Goal: Task Accomplishment & Management: Manage account settings

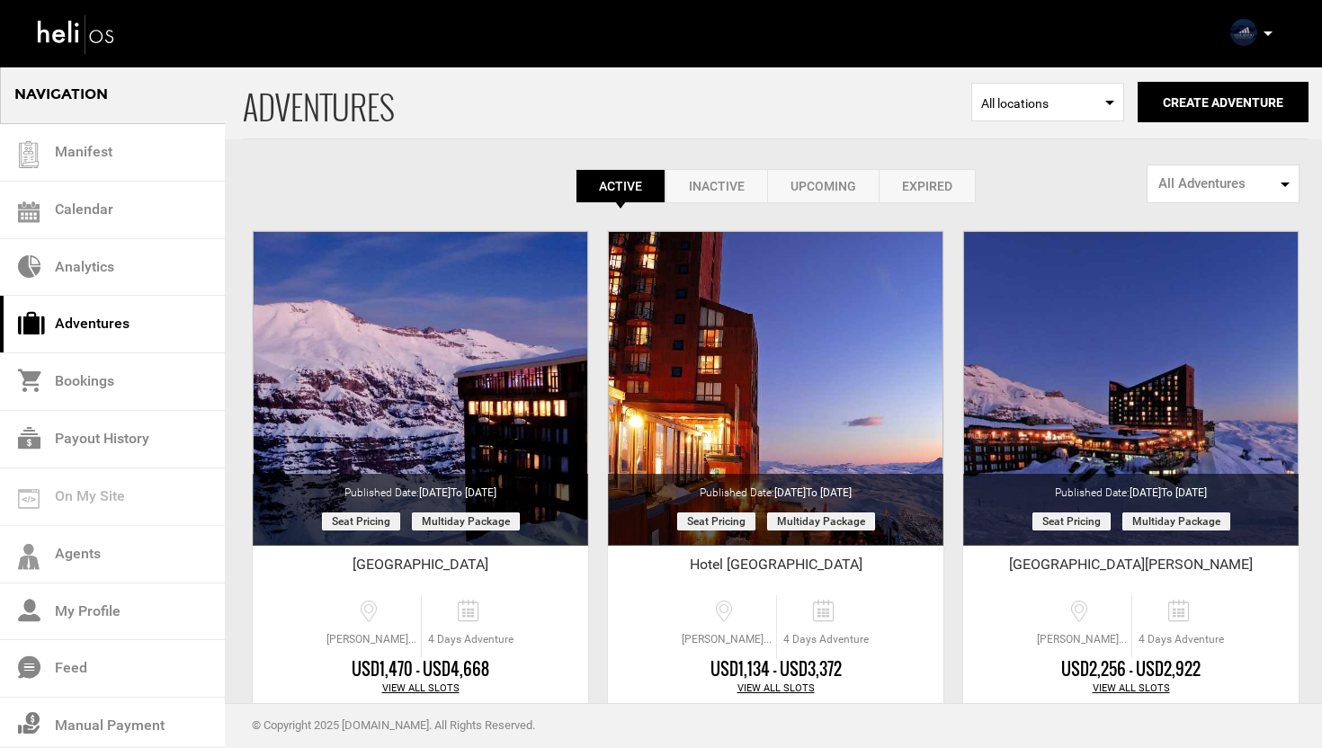
click at [1269, 29] on p at bounding box center [1267, 33] width 11 height 21
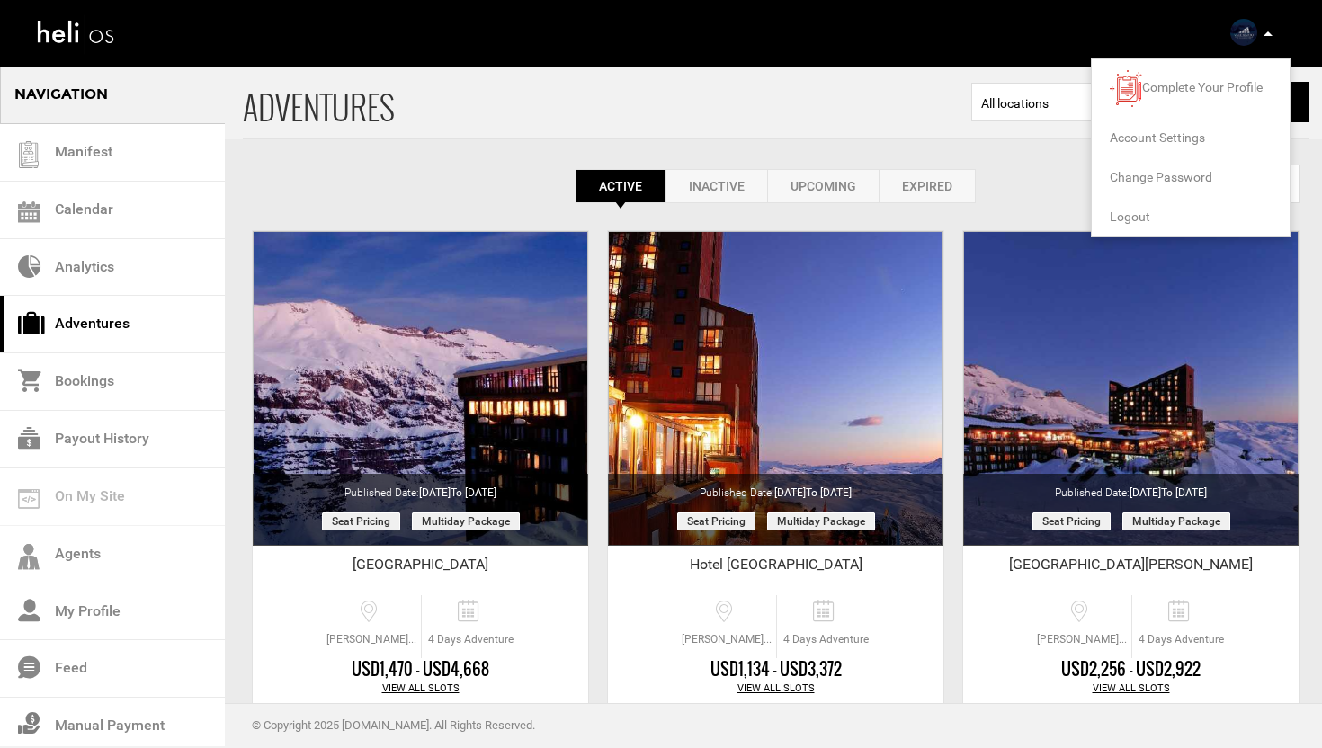
click at [1119, 212] on span "Logout" at bounding box center [1130, 217] width 40 height 14
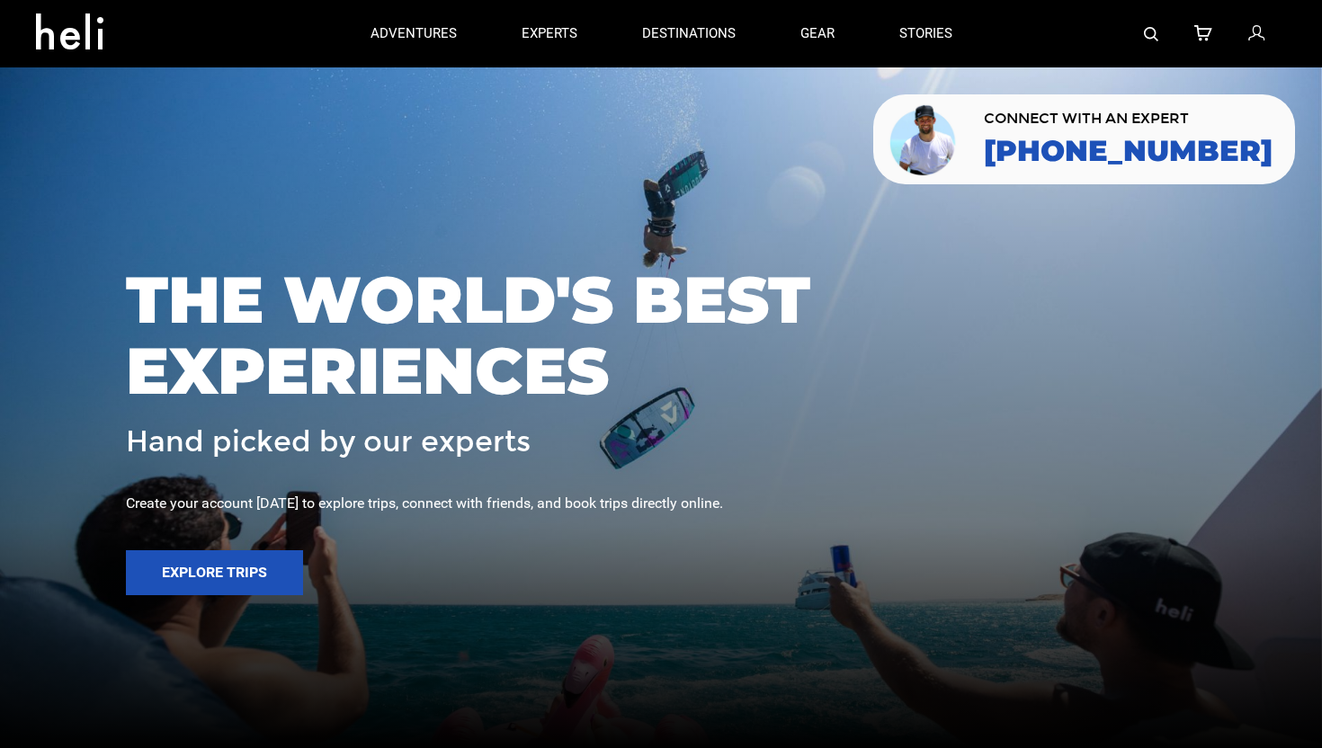
click at [1257, 35] on icon at bounding box center [1256, 33] width 16 height 23
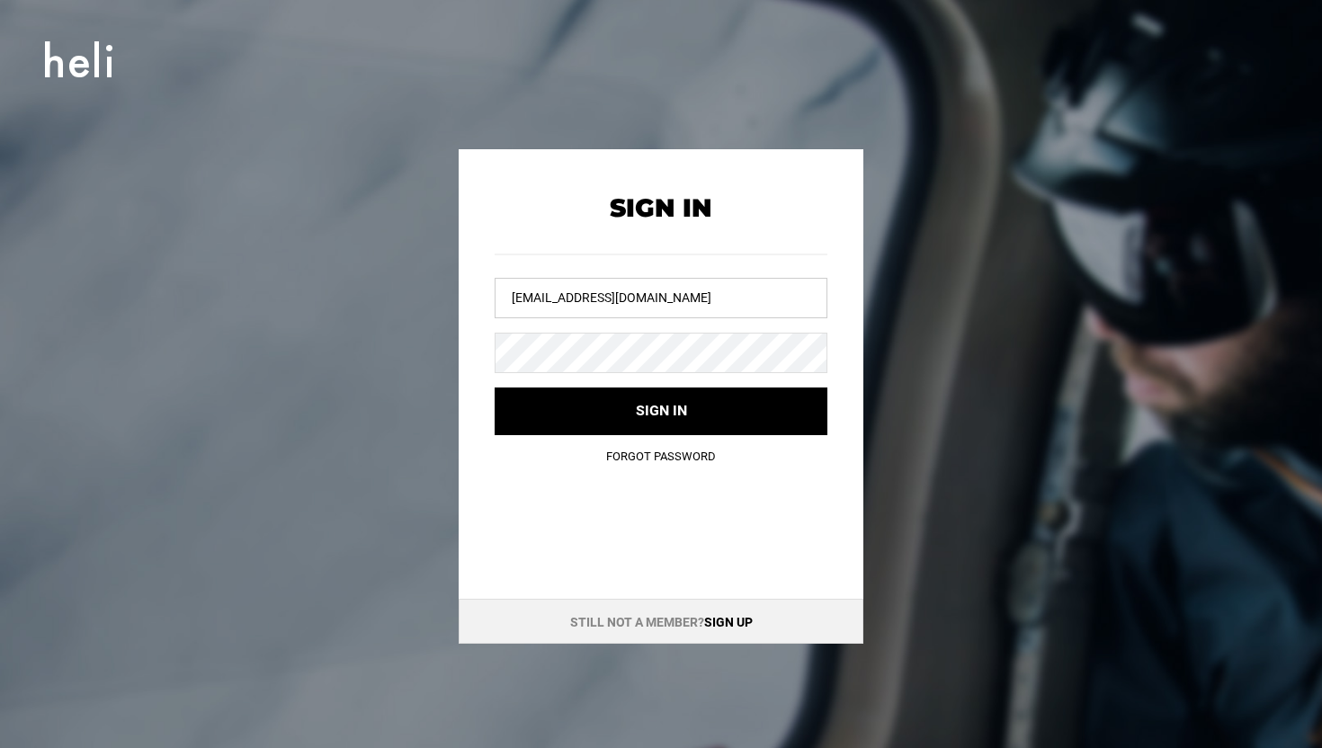
click at [634, 315] on input "[EMAIL_ADDRESS][DOMAIN_NAME]" at bounding box center [661, 298] width 333 height 40
type input "[EMAIL_ADDRESS][DOMAIN_NAME]"
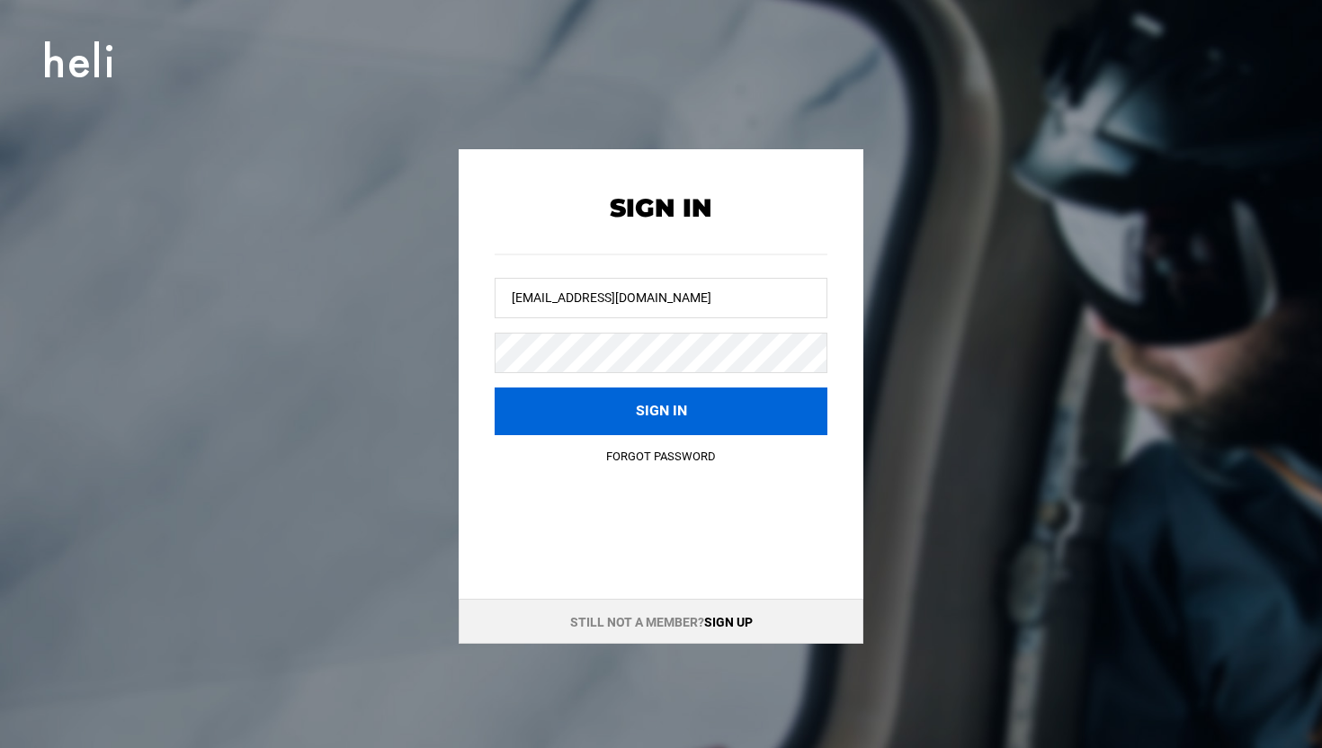
click at [626, 413] on button "Sign in" at bounding box center [661, 412] width 333 height 48
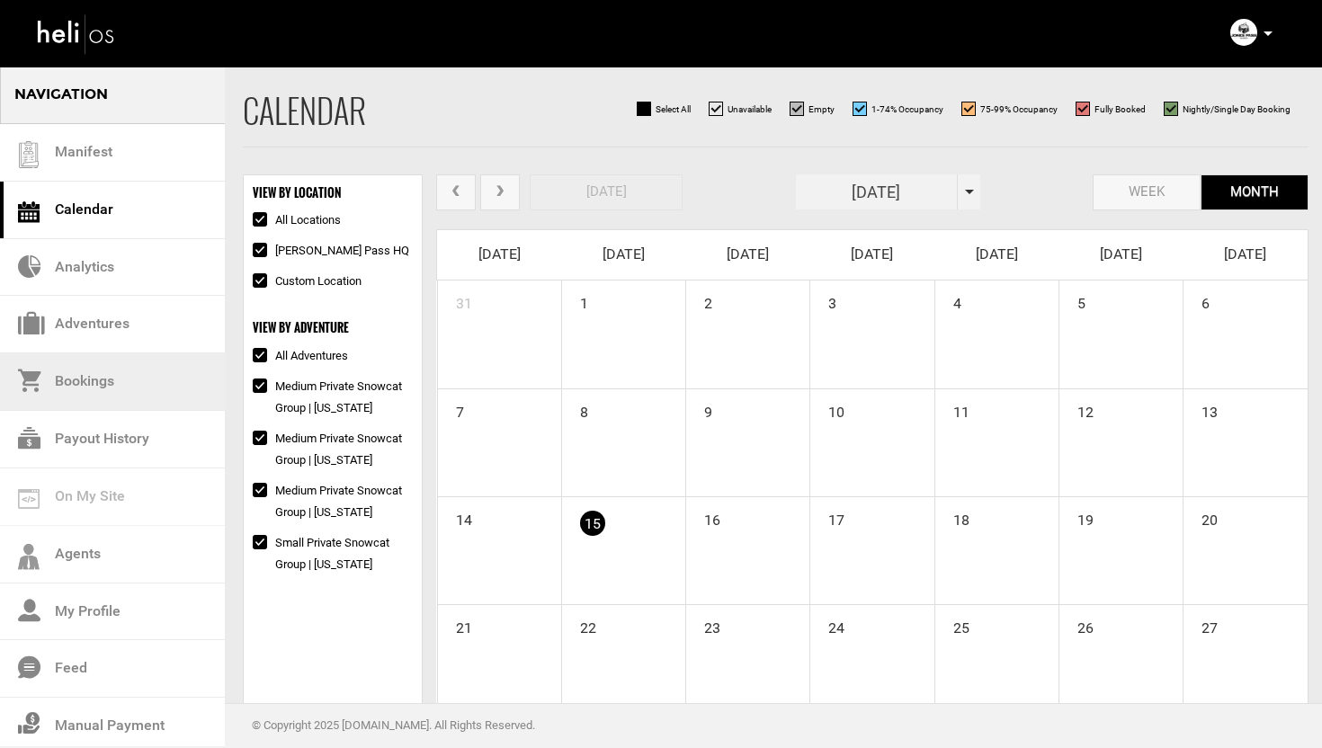
click at [94, 385] on link "Bookings" at bounding box center [112, 382] width 225 height 58
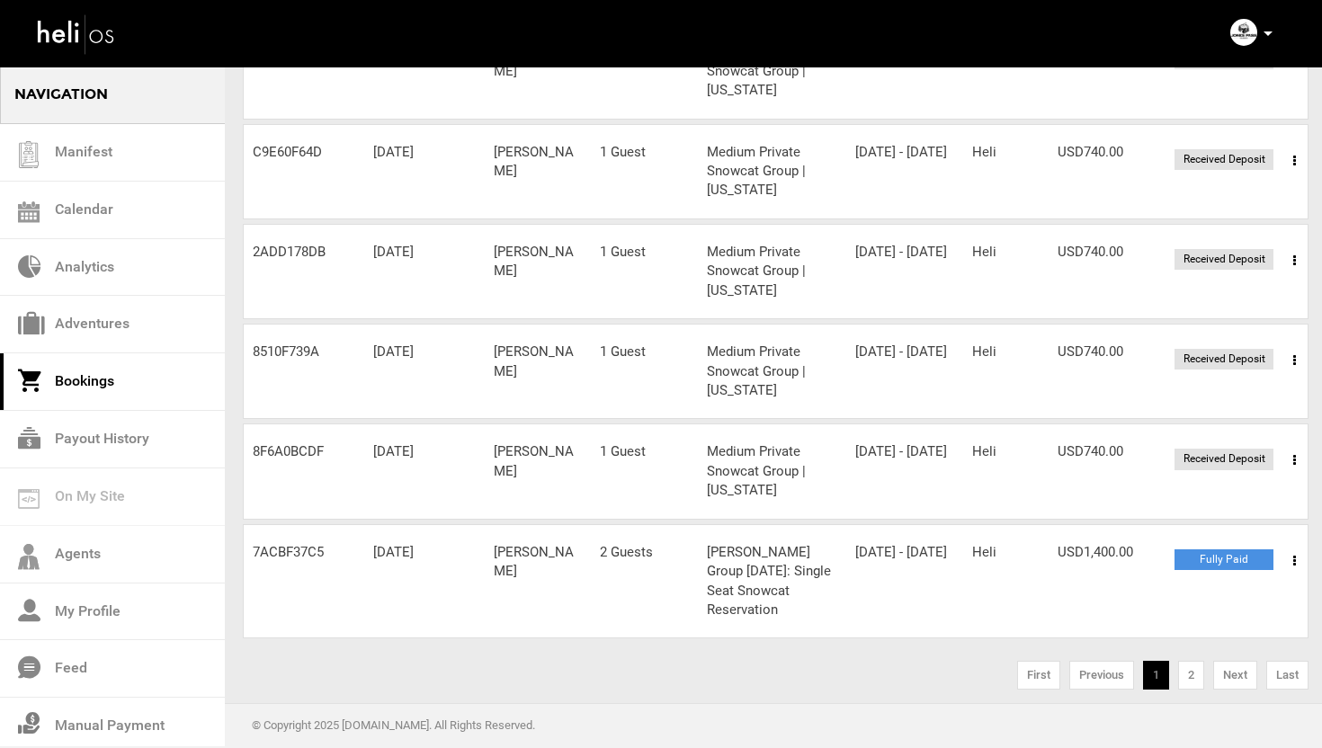
scroll to position [665, 0]
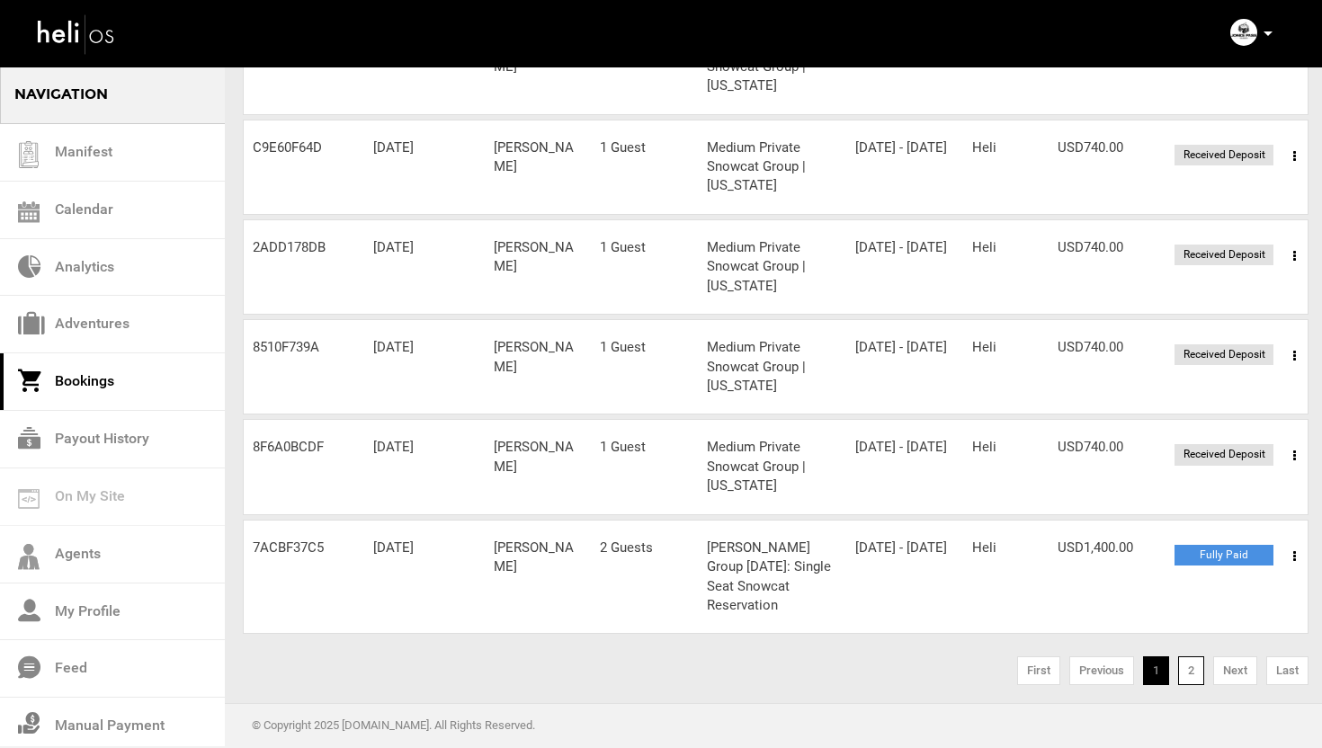
click at [1186, 670] on link "2" at bounding box center [1191, 671] width 26 height 29
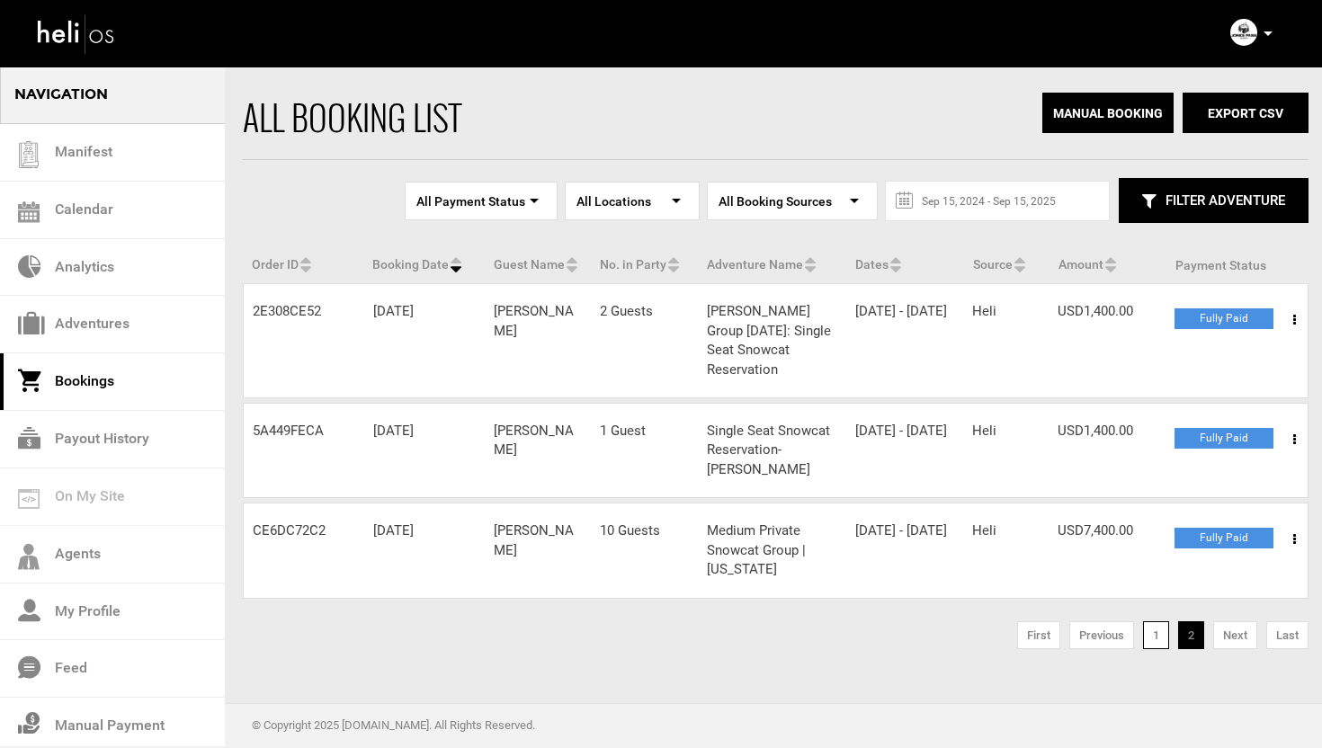
click at [1161, 622] on link "1" at bounding box center [1156, 636] width 26 height 29
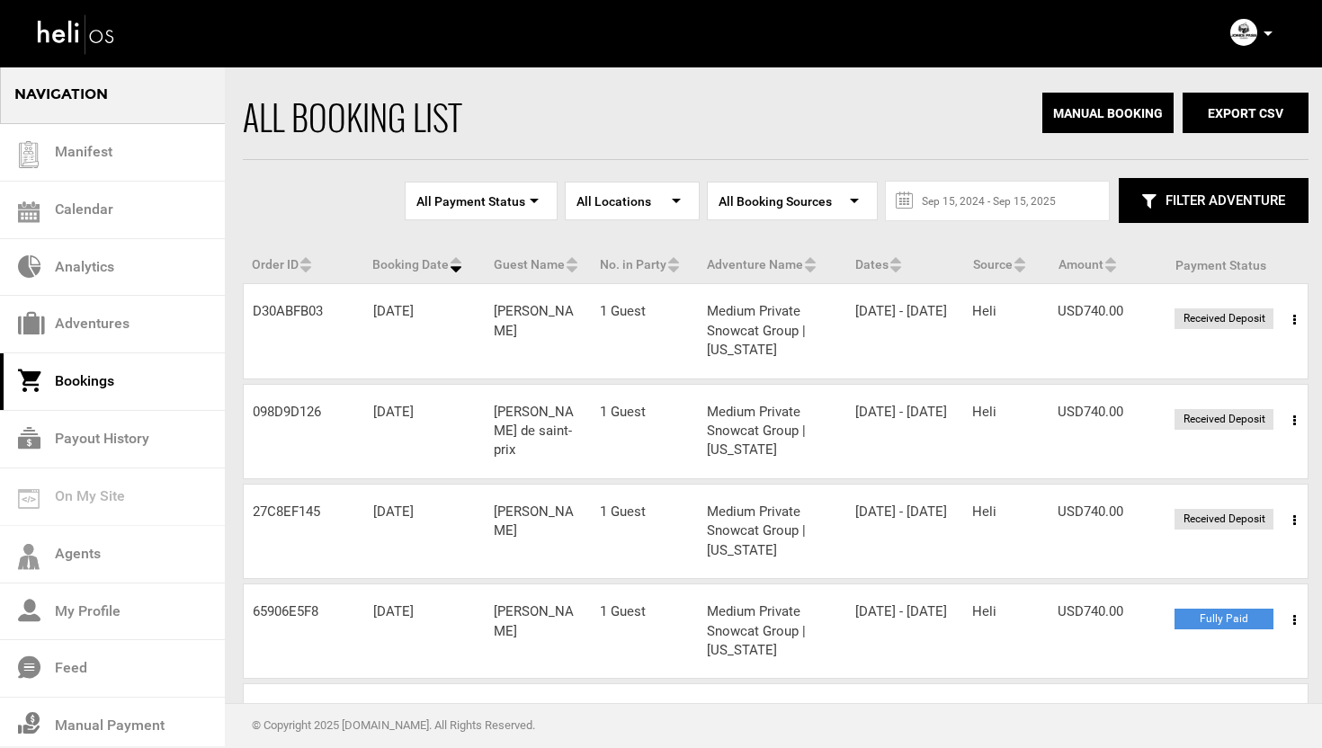
scroll to position [674, 0]
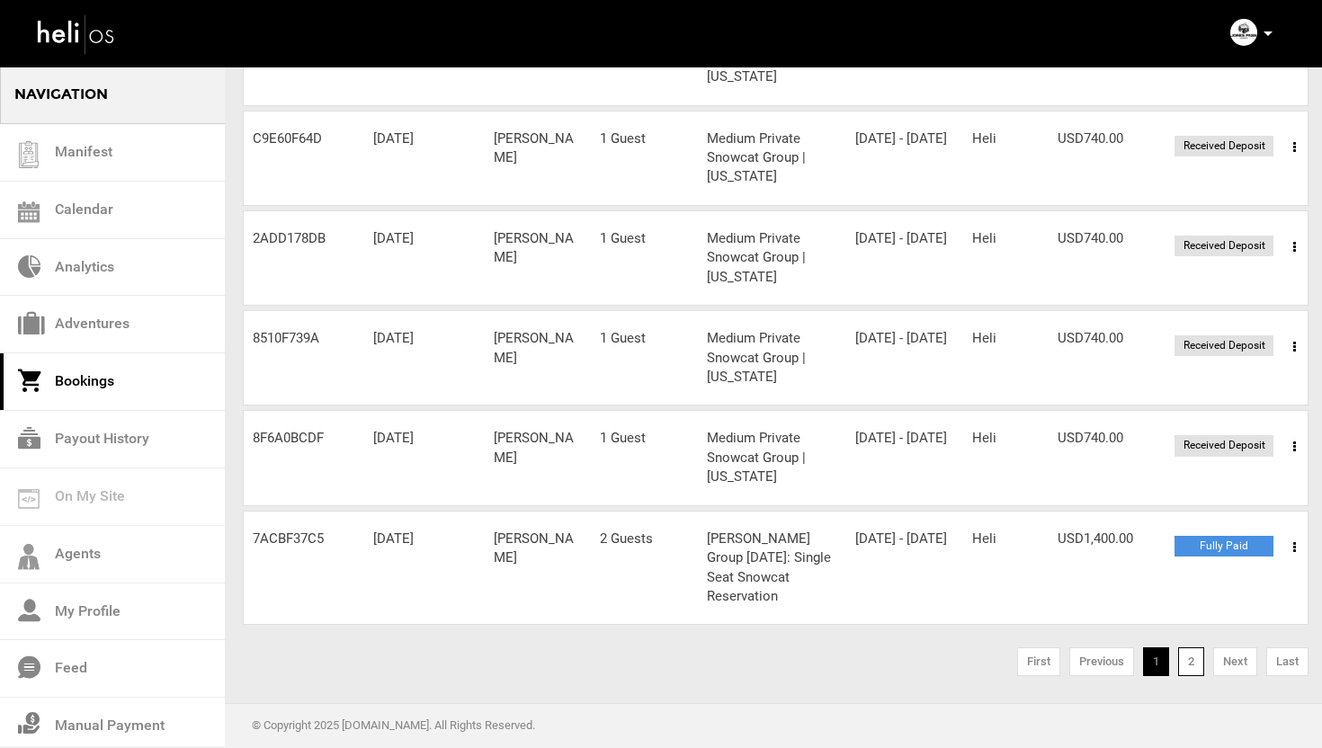
click at [1187, 659] on link "2" at bounding box center [1191, 662] width 26 height 29
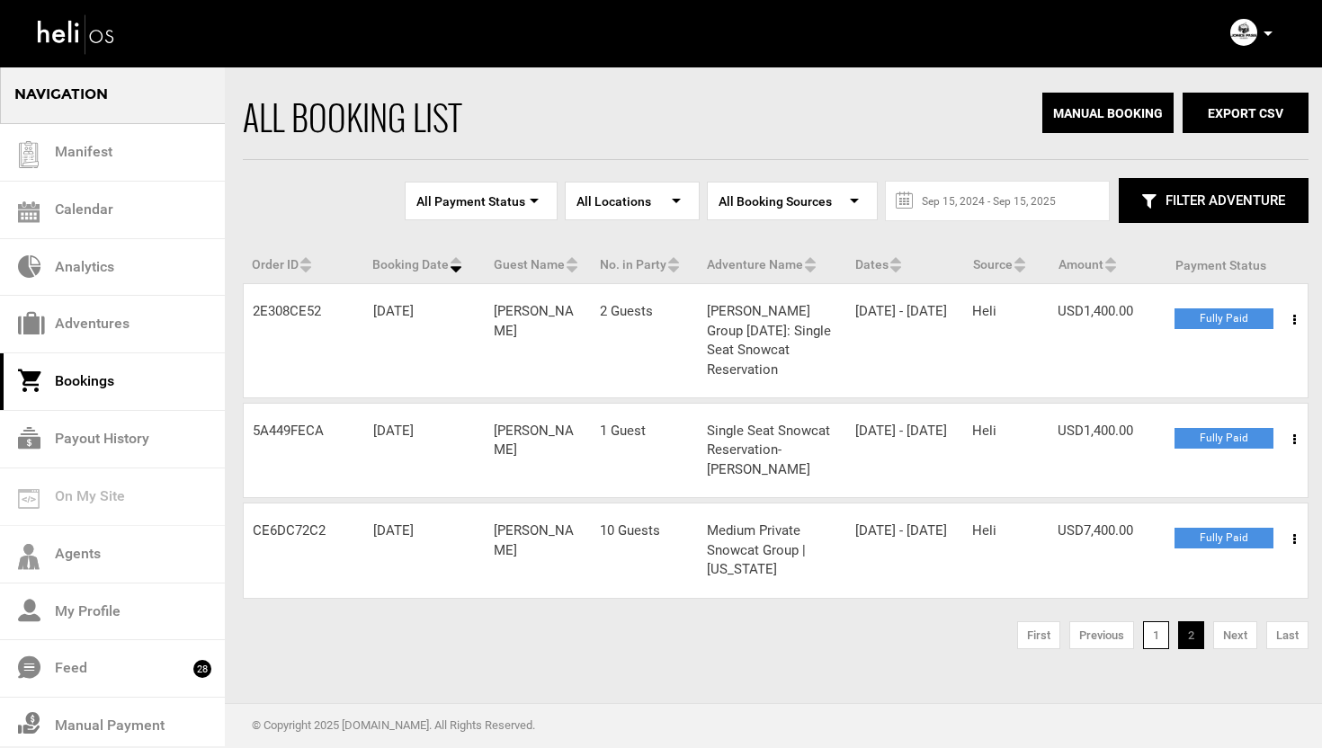
click at [1158, 622] on link "1" at bounding box center [1156, 636] width 26 height 29
